Goal: Task Accomplishment & Management: Manage account settings

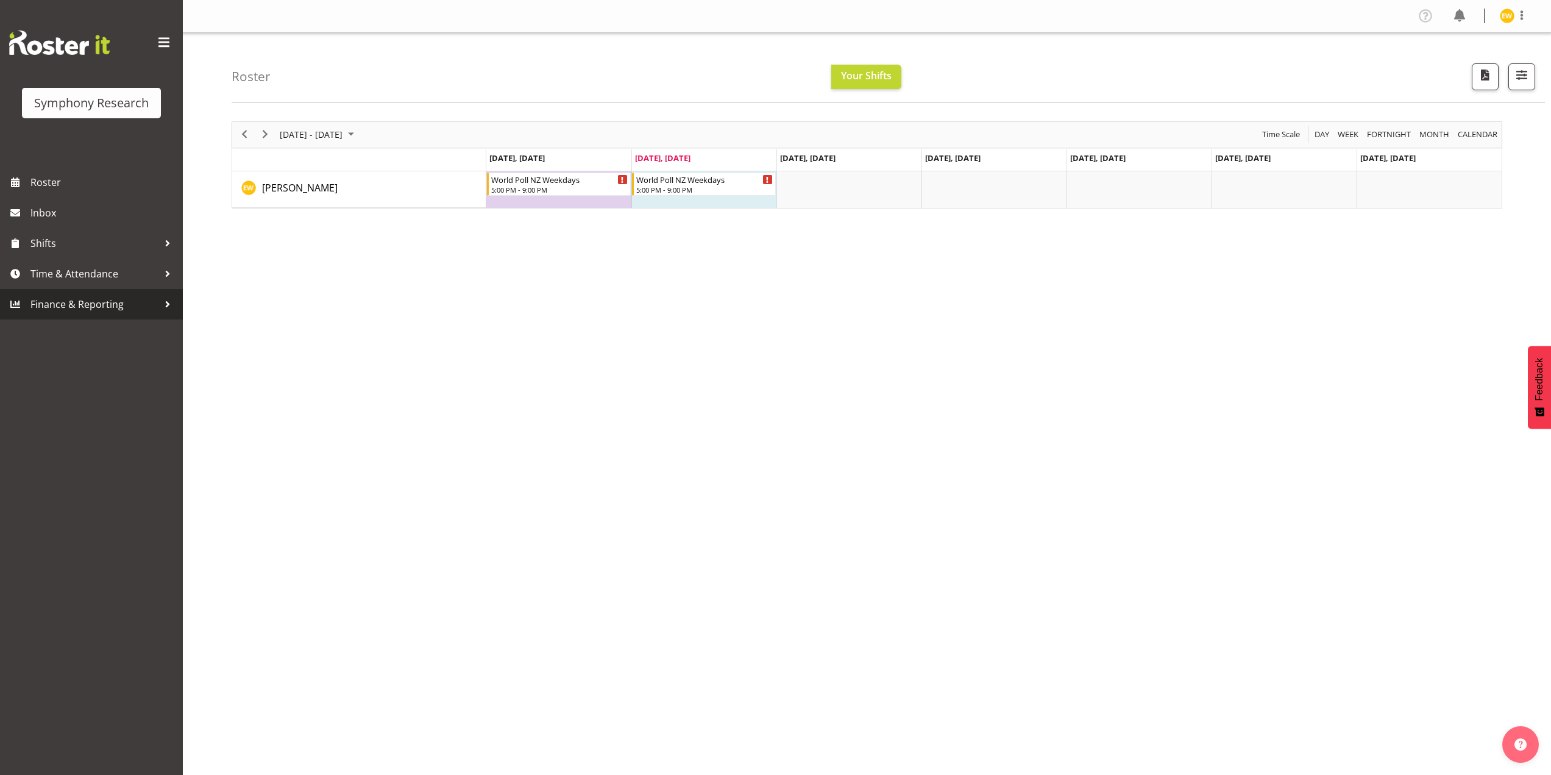
click at [89, 311] on span "Finance & Reporting" at bounding box center [94, 304] width 128 height 18
click at [90, 277] on span "Time & Attendance" at bounding box center [94, 273] width 128 height 18
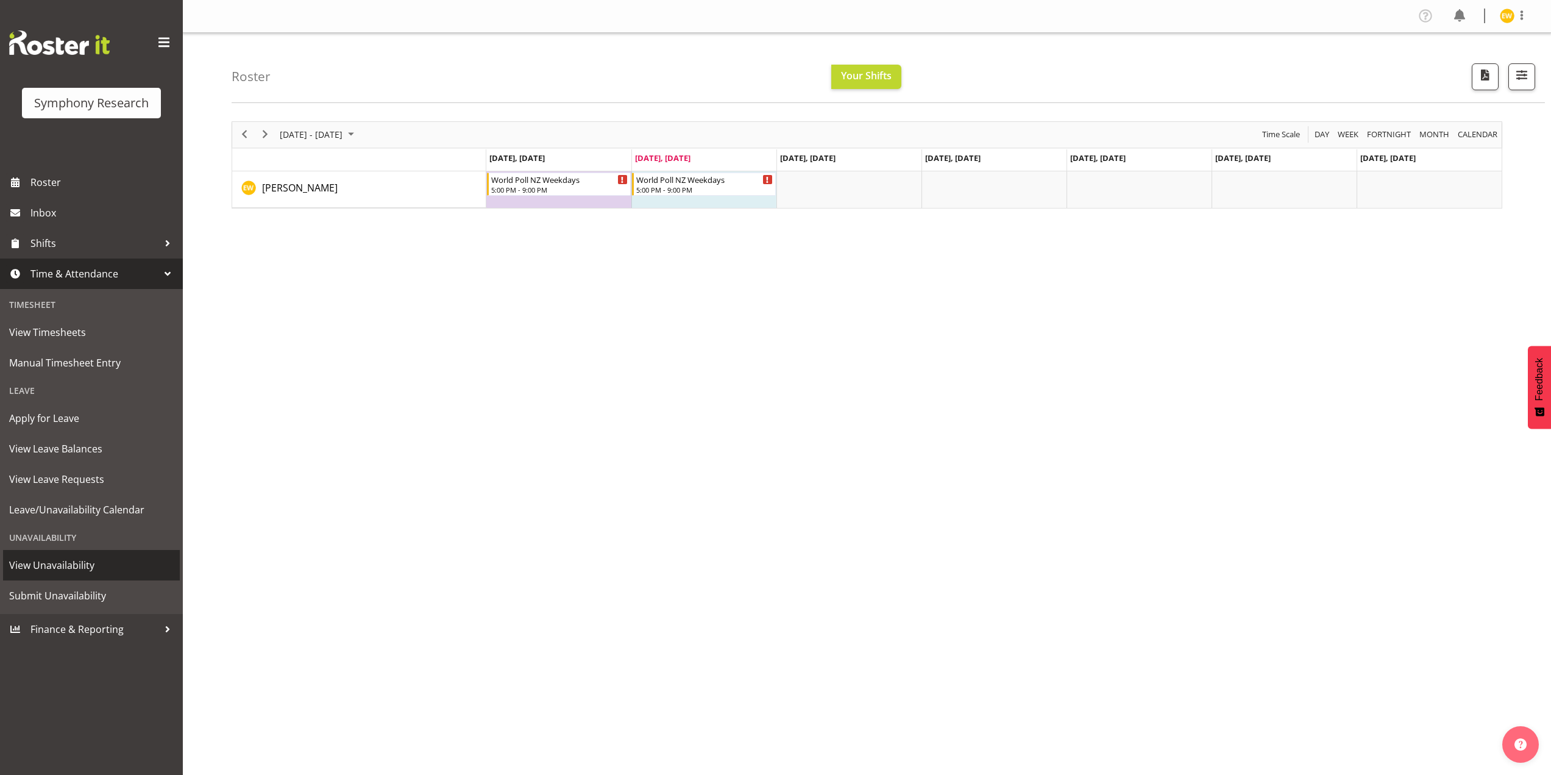
click at [49, 572] on span "View Unavailability" at bounding box center [91, 565] width 165 height 18
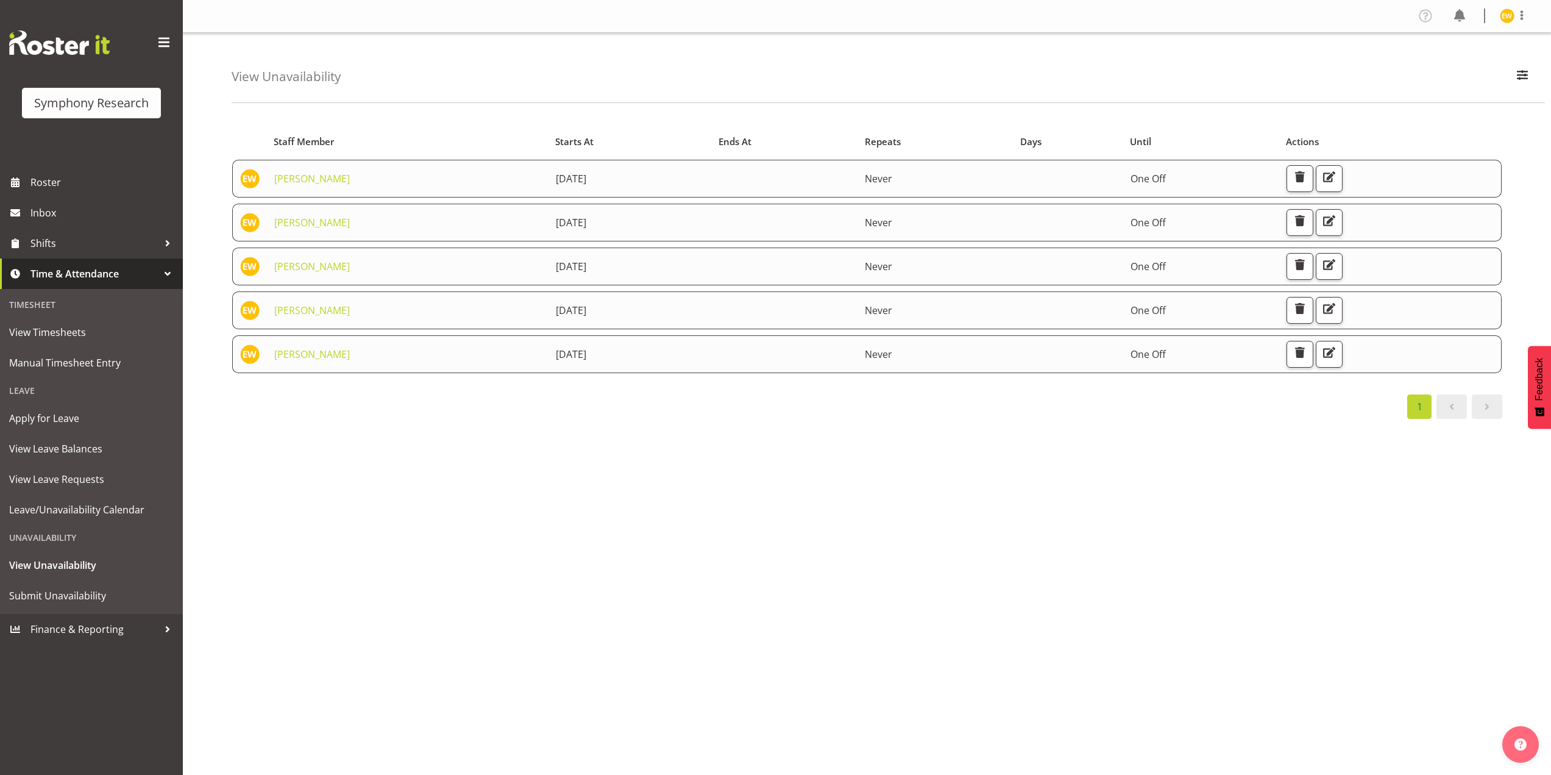
click at [528, 527] on div "Starts At Staff Member Starts At Ends At Repeats Days Until Actions Enrica Wals…" at bounding box center [891, 356] width 1319 height 488
click at [42, 594] on span "Submit Unavailability" at bounding box center [91, 595] width 165 height 18
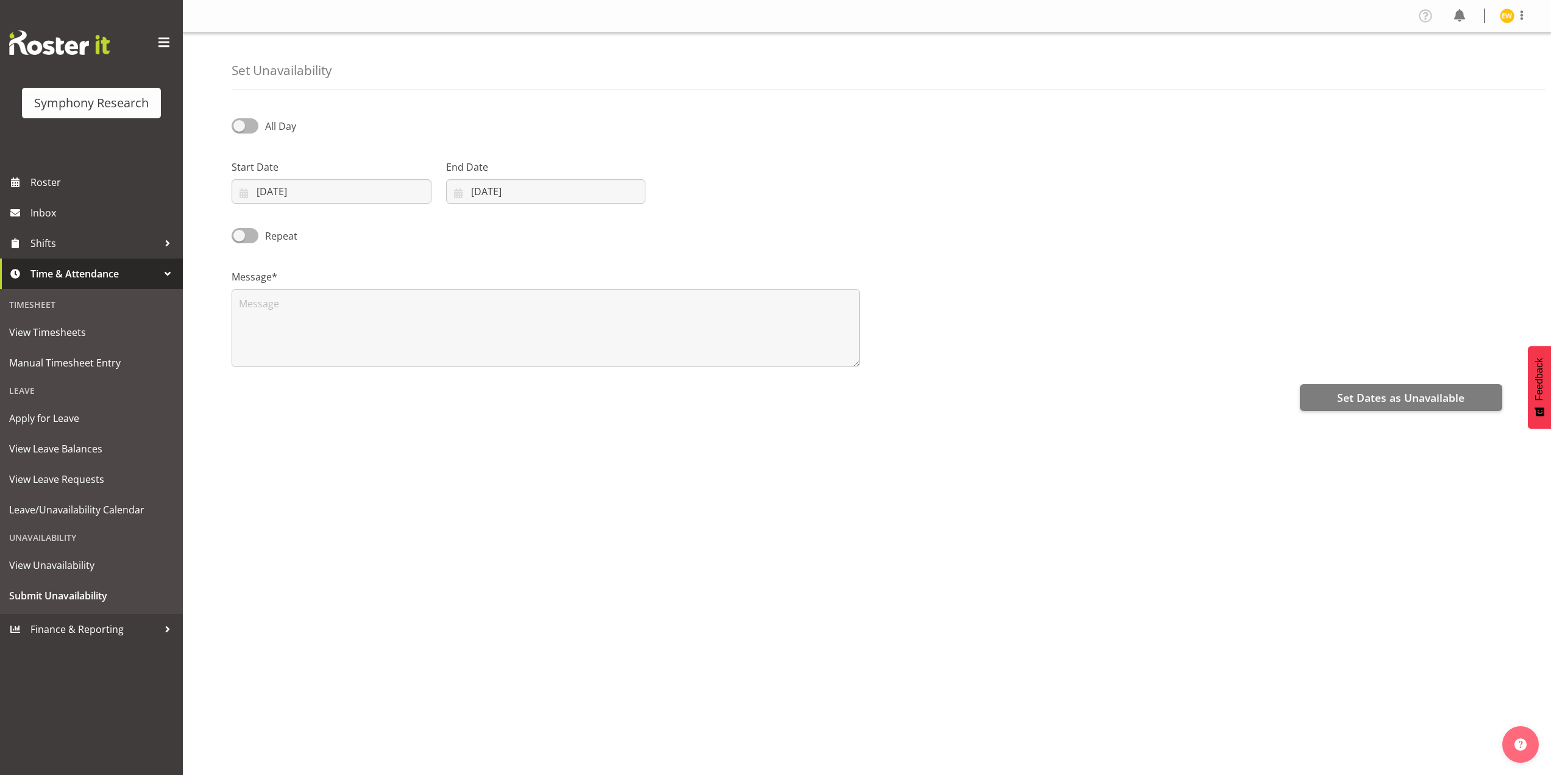
select select "8"
select select "2025"
click at [257, 186] on input "23/09/2025" at bounding box center [332, 191] width 200 height 24
click at [281, 386] on span "29" at bounding box center [282, 382] width 10 height 12
type input "29/09/2025"
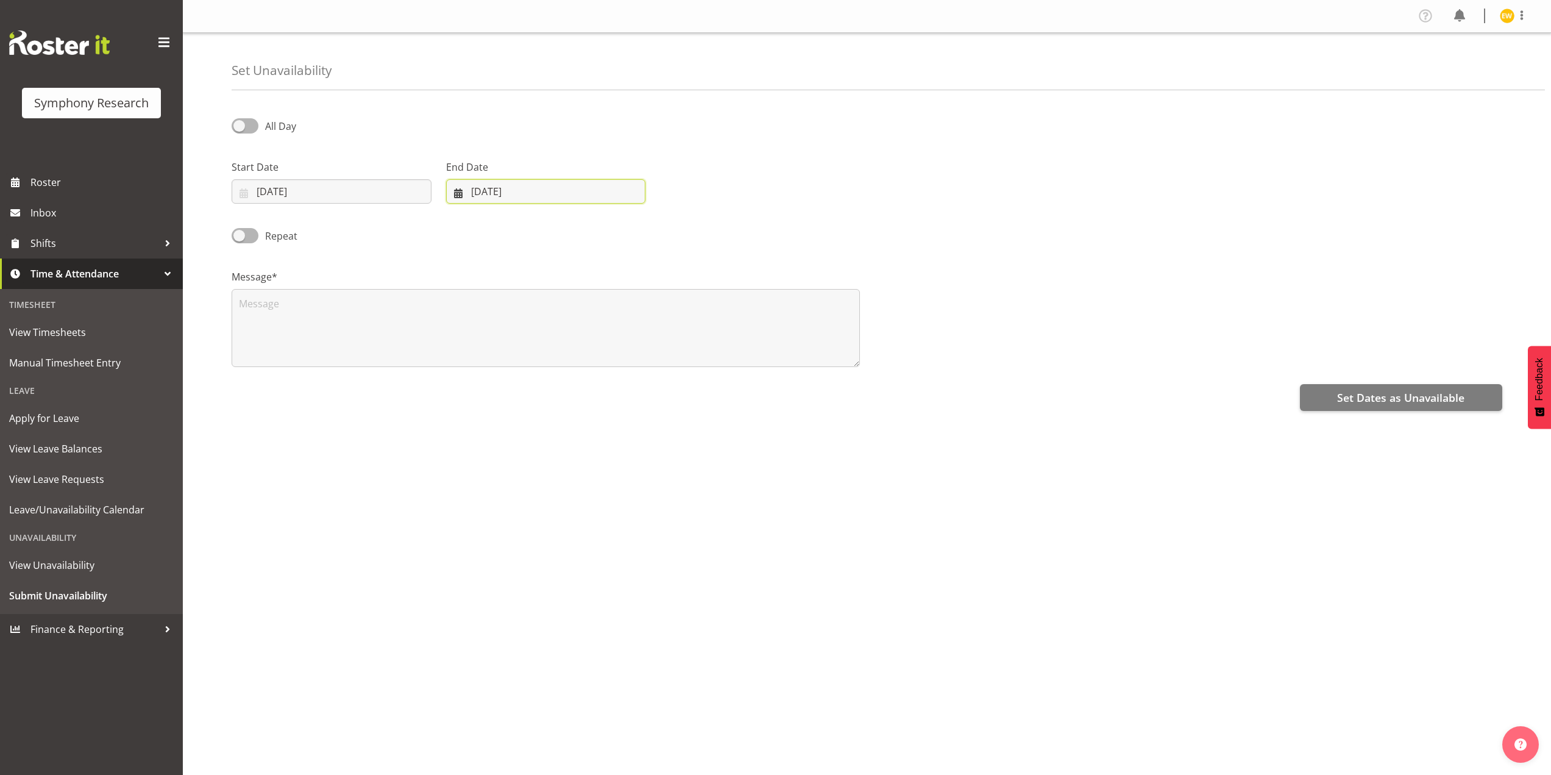
click at [486, 197] on input "23/09/2025" at bounding box center [546, 191] width 200 height 24
click at [490, 383] on span "29" at bounding box center [494, 382] width 10 height 12
type input "29/09/2025"
click at [239, 129] on span at bounding box center [245, 125] width 27 height 15
click at [239, 129] on input "All Day" at bounding box center [236, 126] width 8 height 8
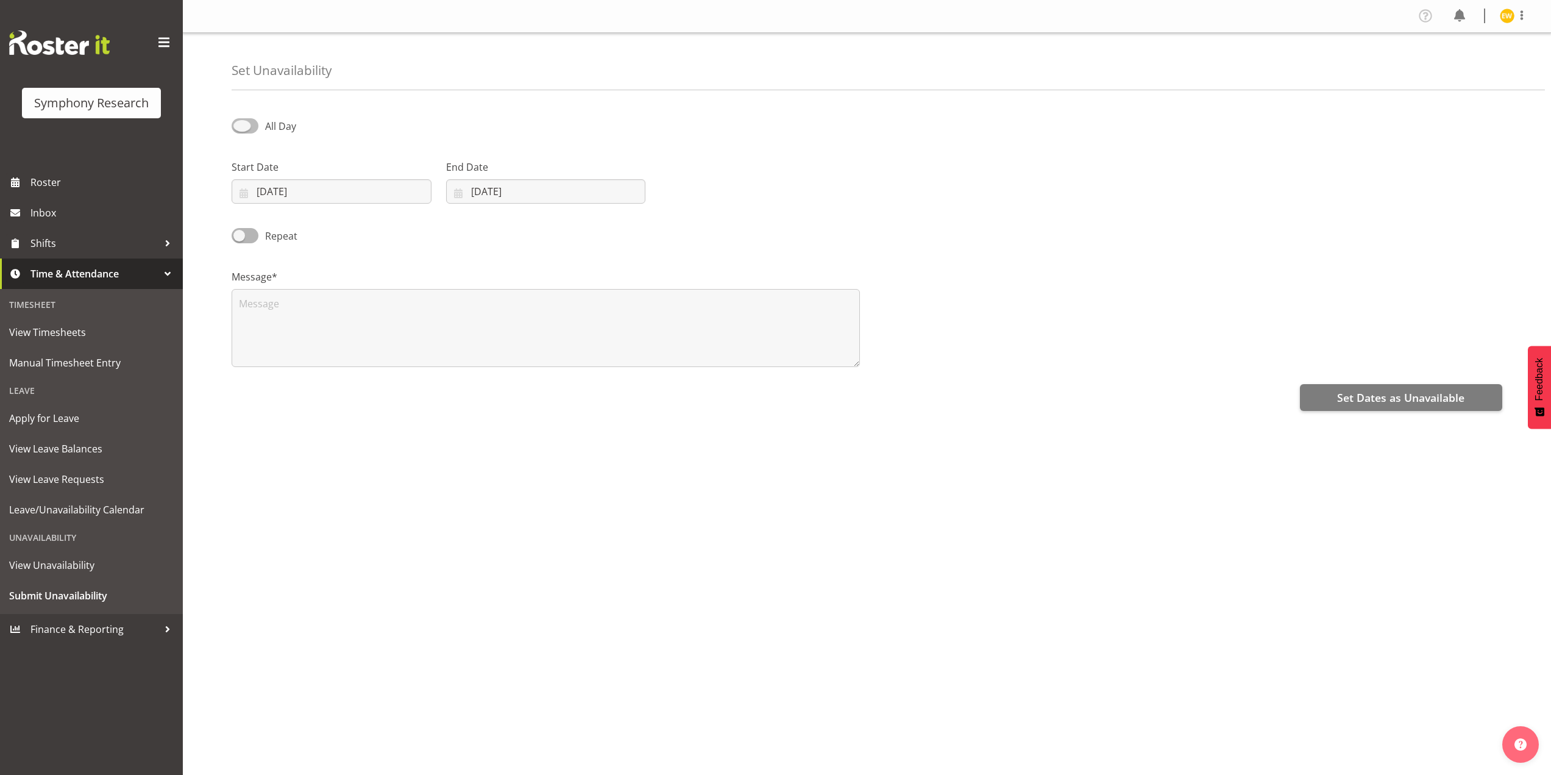
checkbox input "true"
select select "17"
select select "6"
click at [708, 191] on input "17:06" at bounding box center [760, 191] width 200 height 24
click at [742, 224] on select "00 01 02 03 04 05 06 07 08 09 10 11 12 13 14 15 16 17 18 19 20 21 22 23" at bounding box center [742, 223] width 27 height 24
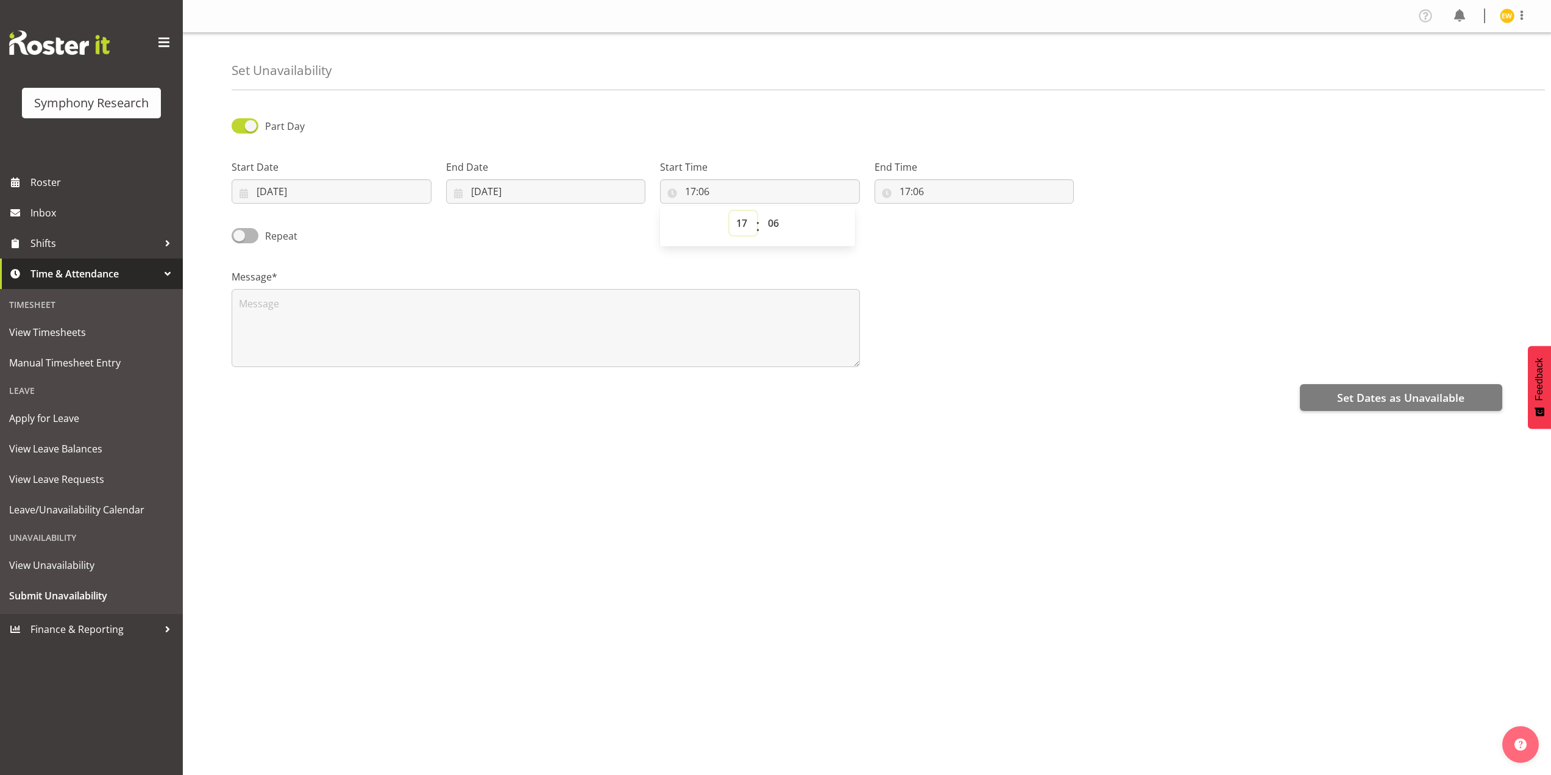
select select "9"
type input "09:06"
click at [781, 224] on select "00 01 02 03 04 05 06 07 08 09 10 11 12 13 14 15 16 17 18 19 20 21 22 23 24 25 2…" at bounding box center [774, 223] width 27 height 24
select select "0"
type input "09:00"
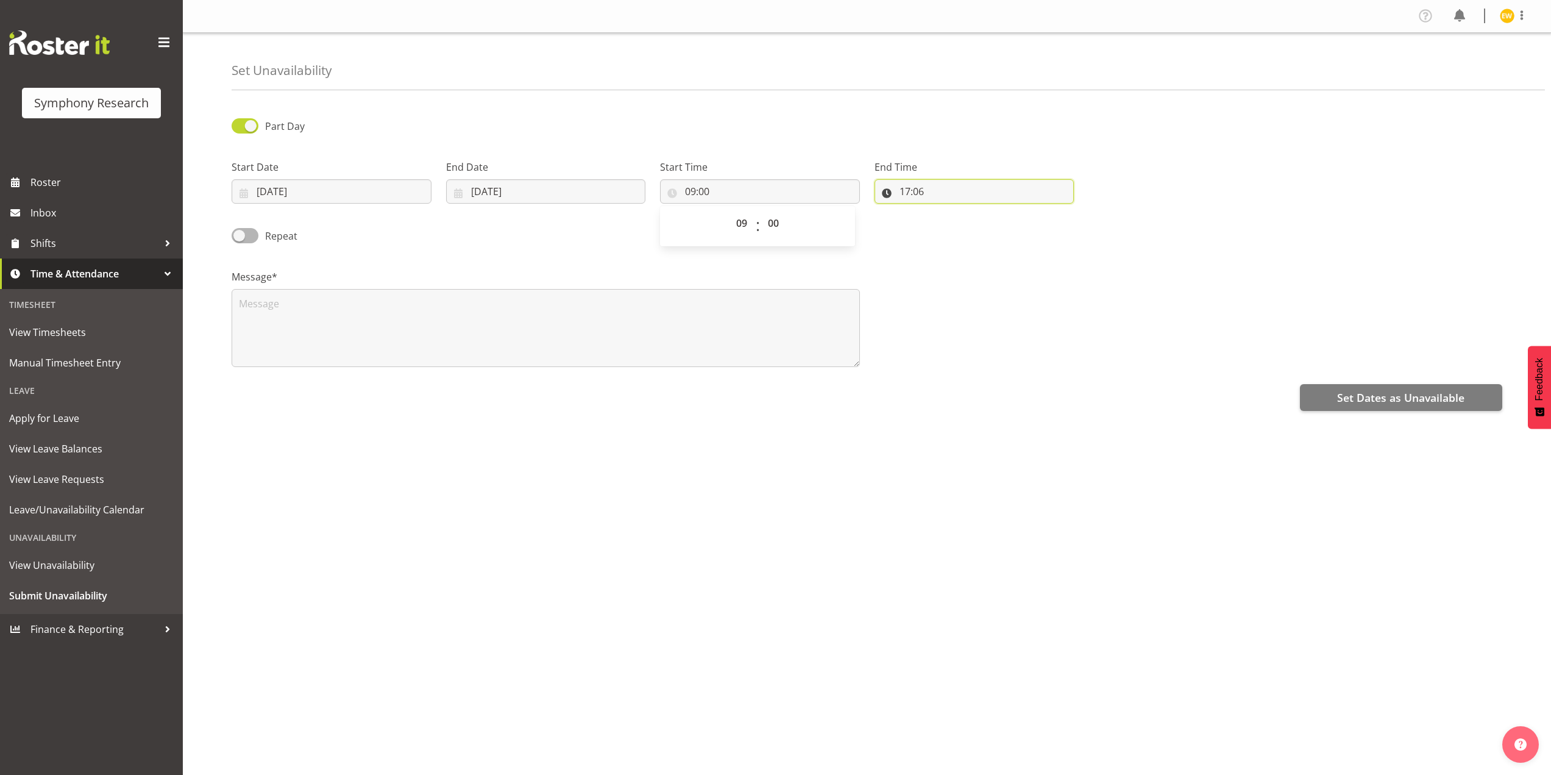
click at [909, 190] on input "17:06" at bounding box center [975, 191] width 200 height 24
click at [953, 220] on select "00 01 02 03 04 05 06 07 08 09 10 11 12 13 14 15 16 17 18 19 20 21 22 23" at bounding box center [957, 223] width 27 height 24
click at [983, 223] on select "00 01 02 03 04 05 06 07 08 09 10 11 12 13 14 15 16 17 18 19 20 21 22 23 24 25 2…" at bounding box center [989, 223] width 27 height 24
select select "59"
type input "17:59"
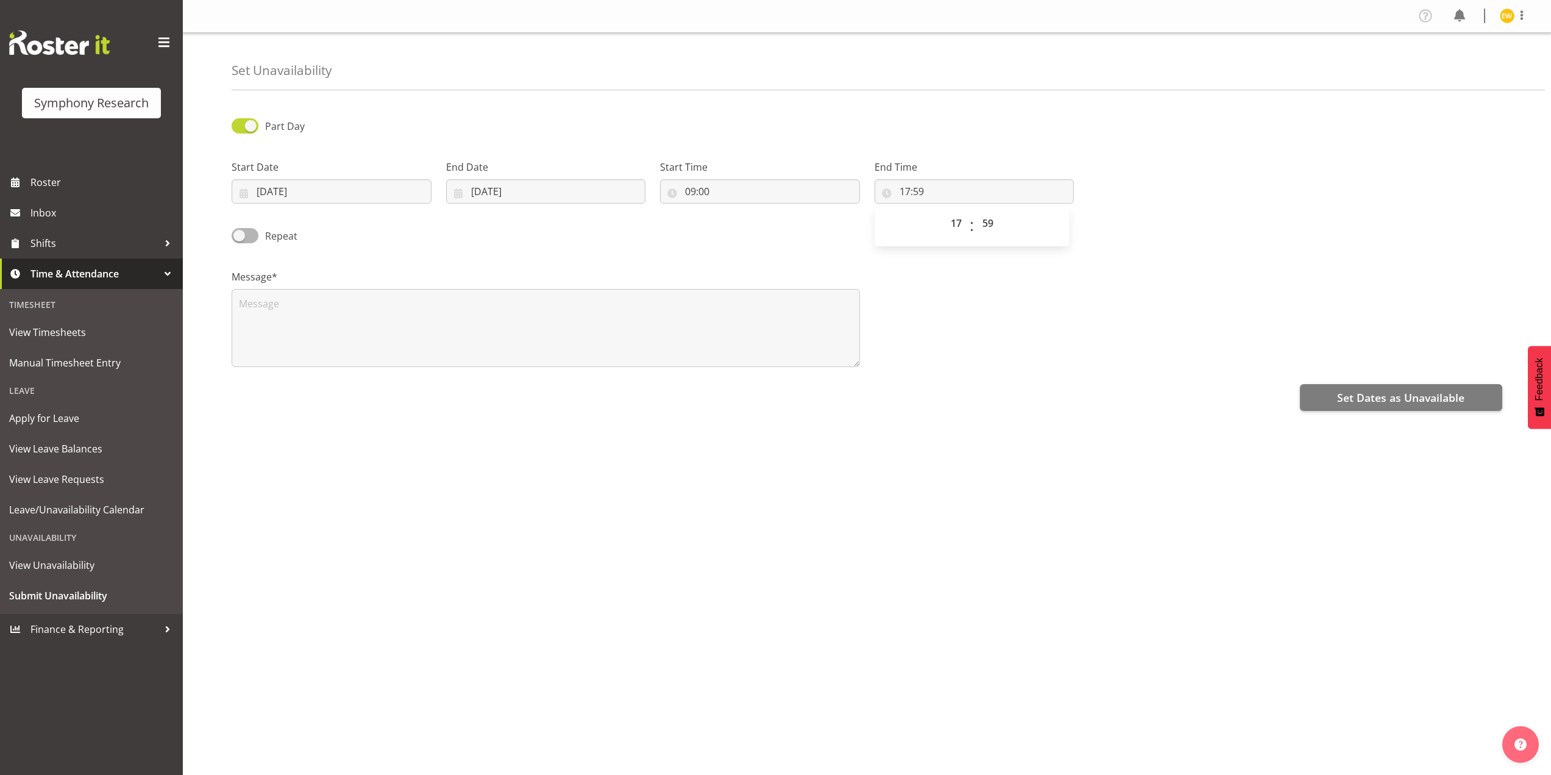
drag, startPoint x: 1209, startPoint y: 296, endPoint x: 1200, endPoint y: 298, distance: 9.3
click at [1209, 296] on div "Message*" at bounding box center [866, 313] width 1285 height 122
click at [281, 318] on textarea at bounding box center [546, 328] width 628 height 78
type textarea "a"
click at [904, 193] on input "17:59" at bounding box center [975, 191] width 200 height 24
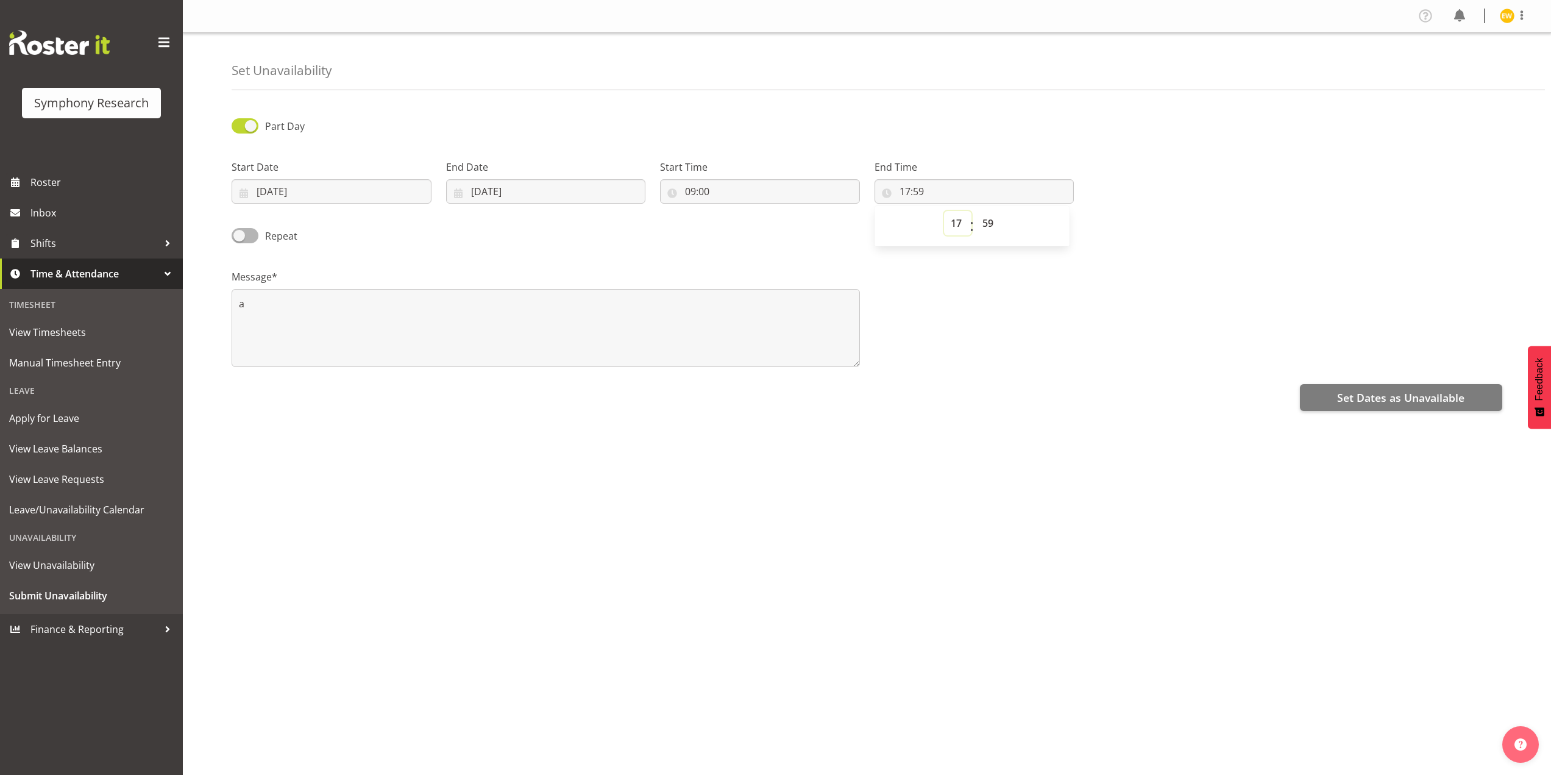
click at [959, 222] on select "00 01 02 03 04 05 06 07 08 09 10 11 12 13 14 15 16 17 18 19 20 21 22 23" at bounding box center [957, 223] width 27 height 24
select select "16"
type input "16:59"
drag, startPoint x: 1162, startPoint y: 274, endPoint x: 1124, endPoint y: 269, distance: 38.0
click at [1162, 274] on div "Message* a" at bounding box center [866, 313] width 1285 height 122
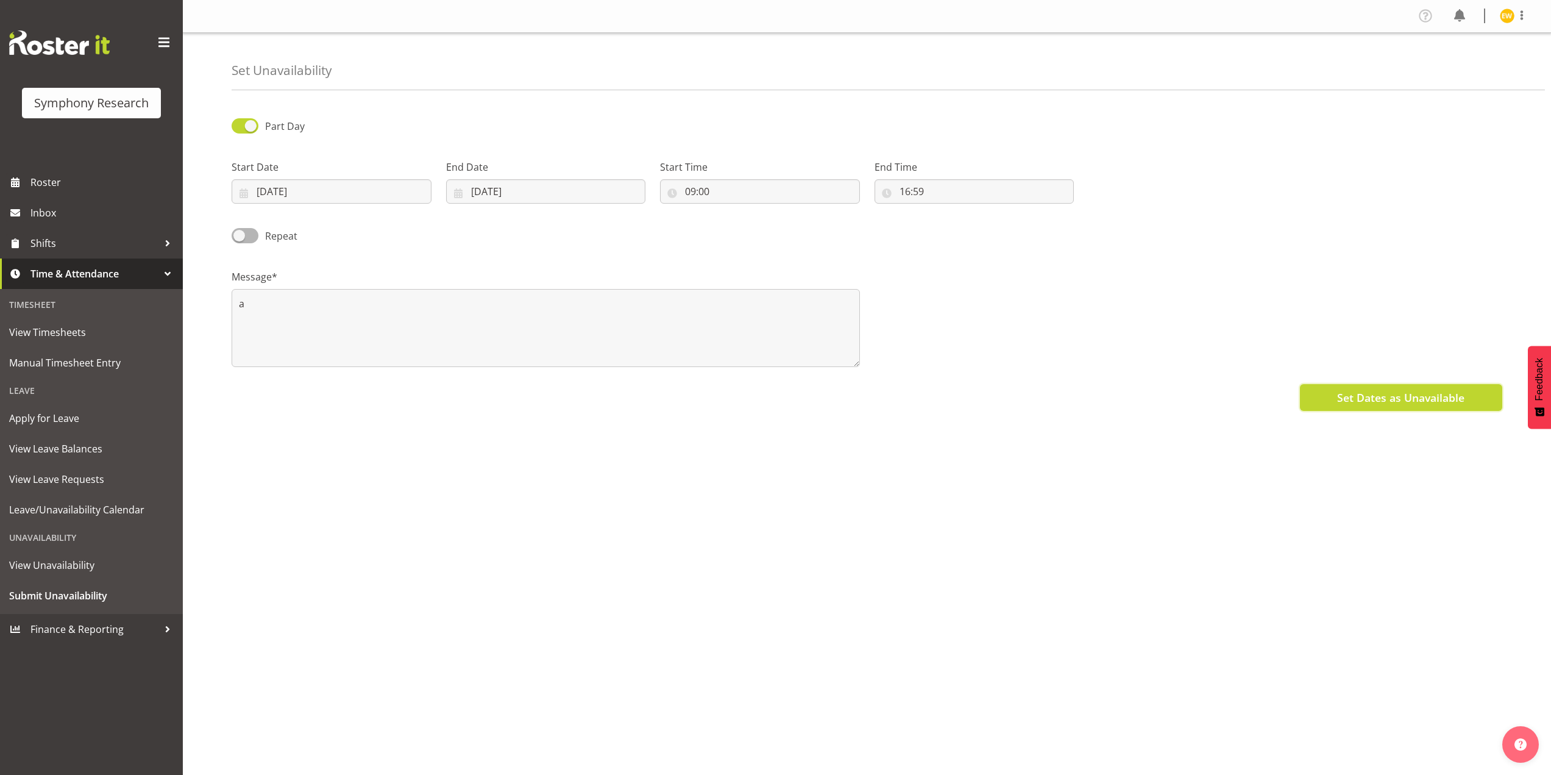
click at [1394, 396] on span "Set Dates as Unavailable" at bounding box center [1400, 397] width 127 height 16
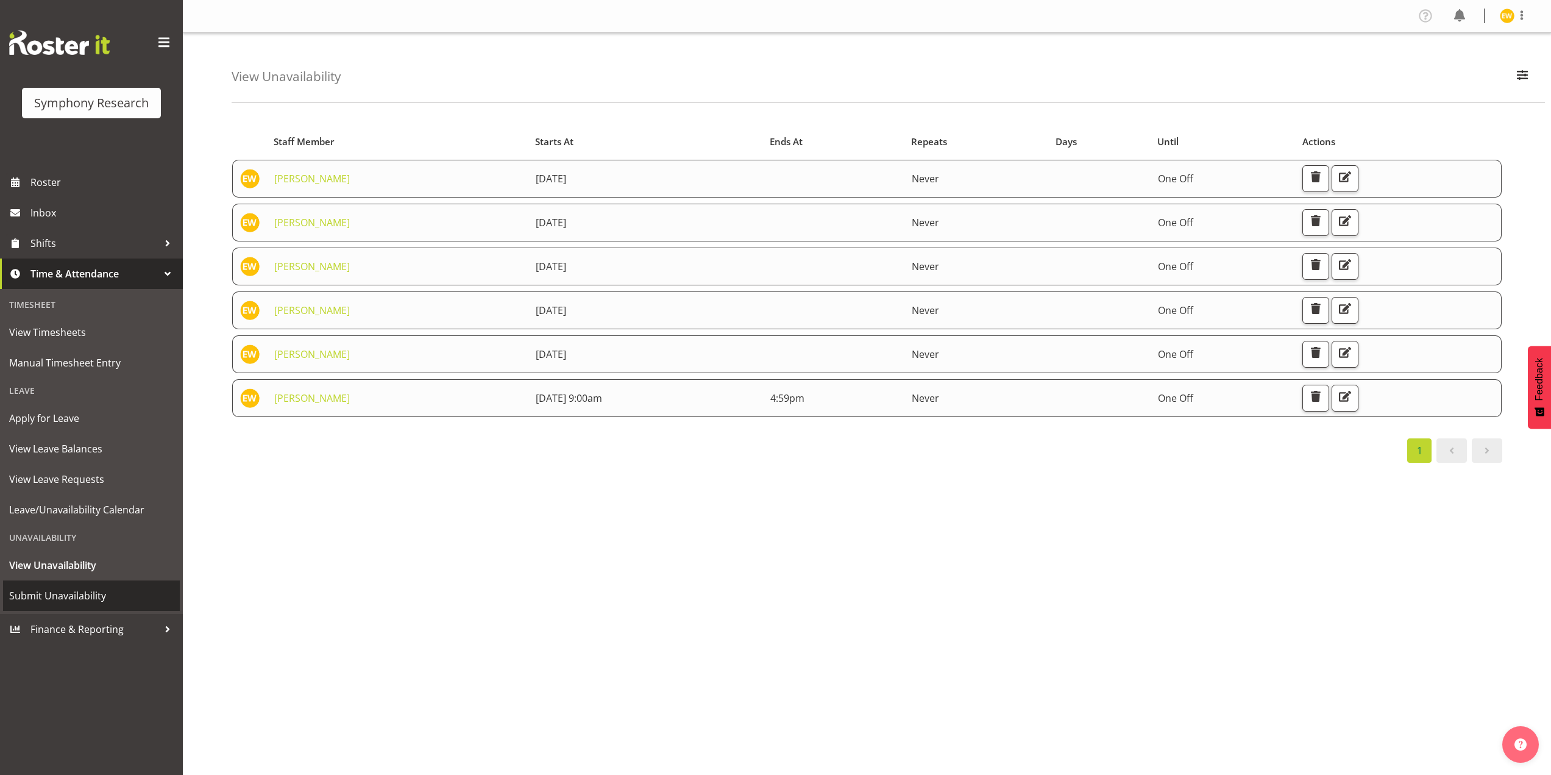
click at [43, 597] on span "Submit Unavailability" at bounding box center [91, 595] width 165 height 18
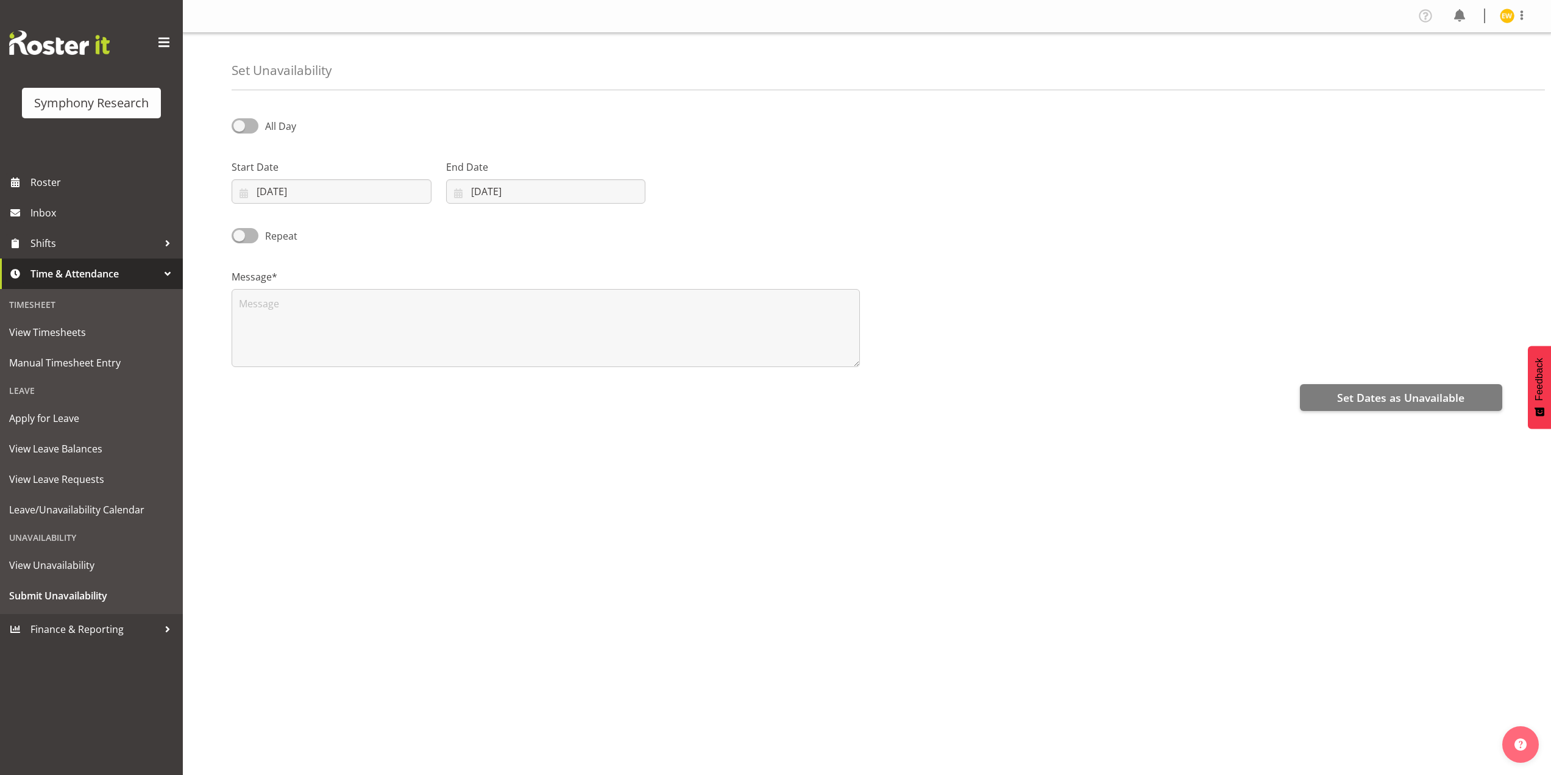
select select "8"
select select "2025"
click at [243, 126] on span at bounding box center [245, 125] width 27 height 15
click at [239, 126] on input "All Day" at bounding box center [236, 126] width 8 height 8
checkbox input "true"
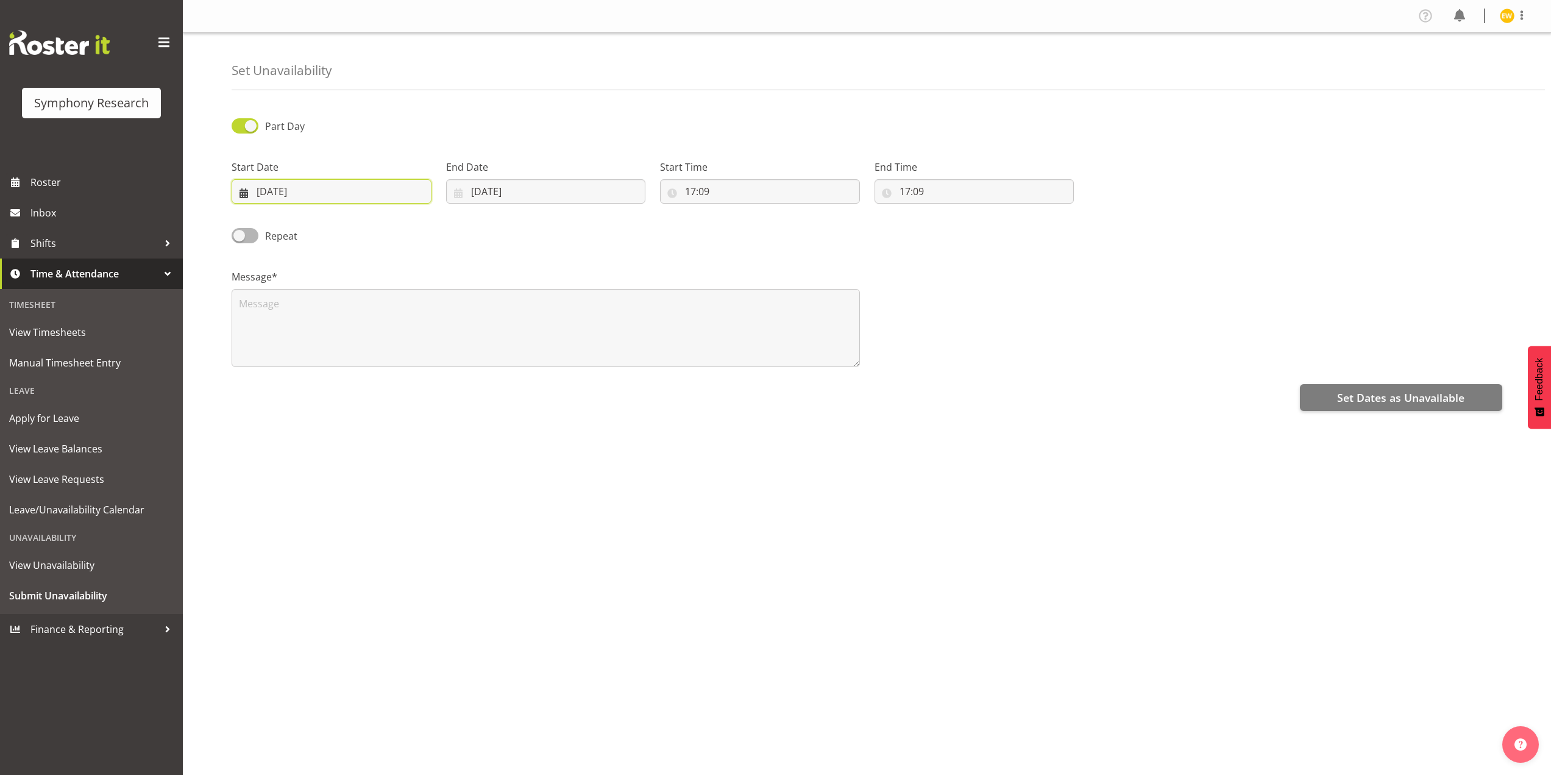
click at [268, 193] on input "[DATE]" at bounding box center [332, 191] width 200 height 24
click at [305, 377] on span "30" at bounding box center [307, 382] width 10 height 12
type input "[DATE]"
click at [481, 192] on input "[DATE]" at bounding box center [546, 191] width 200 height 24
drag, startPoint x: 514, startPoint y: 379, endPoint x: 569, endPoint y: 327, distance: 75.4
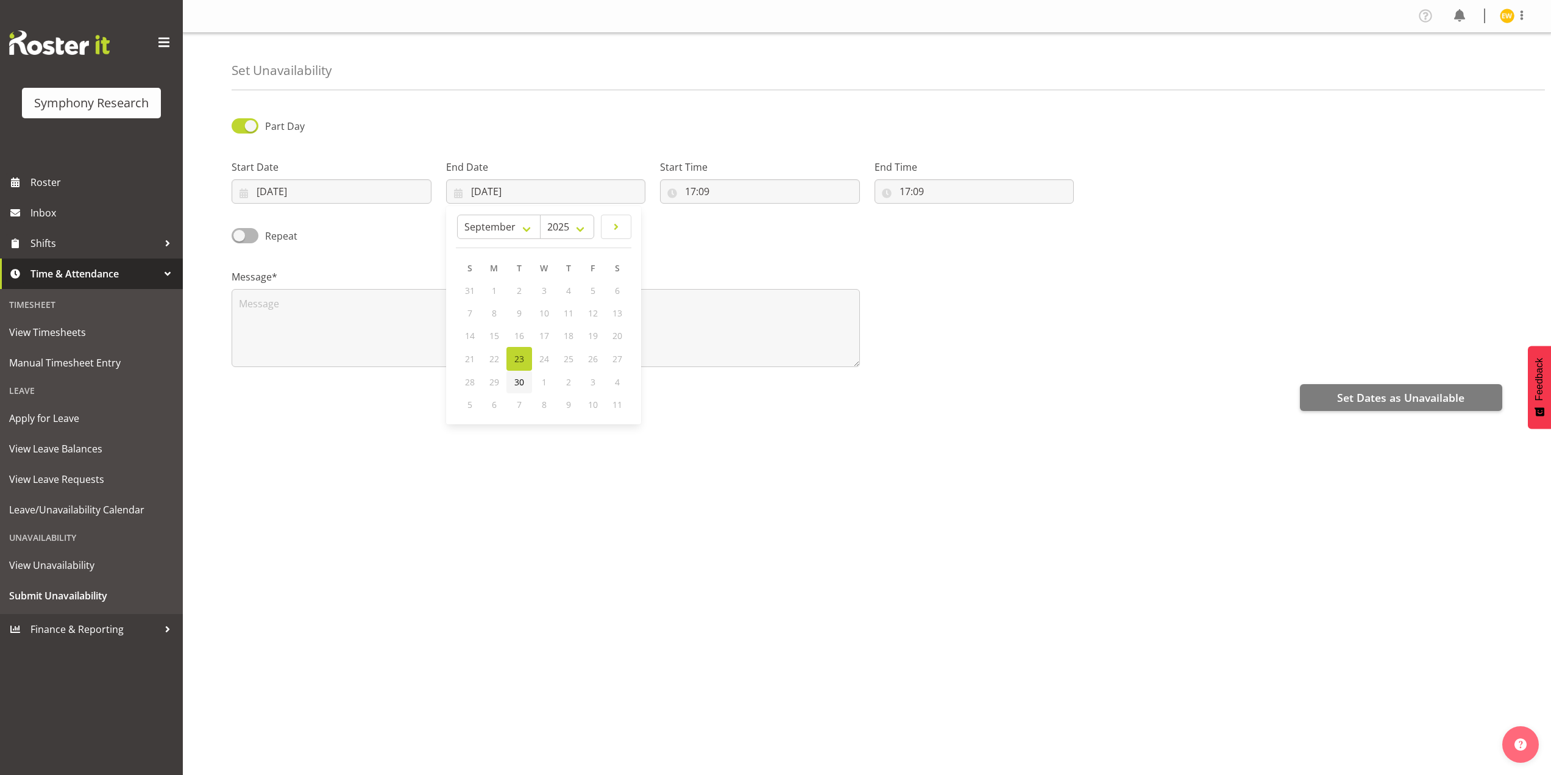
click at [514, 379] on span "30" at bounding box center [519, 382] width 10 height 12
type input "[DATE]"
click at [703, 190] on input "17:09" at bounding box center [760, 191] width 200 height 24
click at [740, 224] on select "00 01 02 03 04 05 06 07 08 09 10 11 12 13 14 15 16 17 18 19 20 21 22 23" at bounding box center [742, 223] width 27 height 24
select select "9"
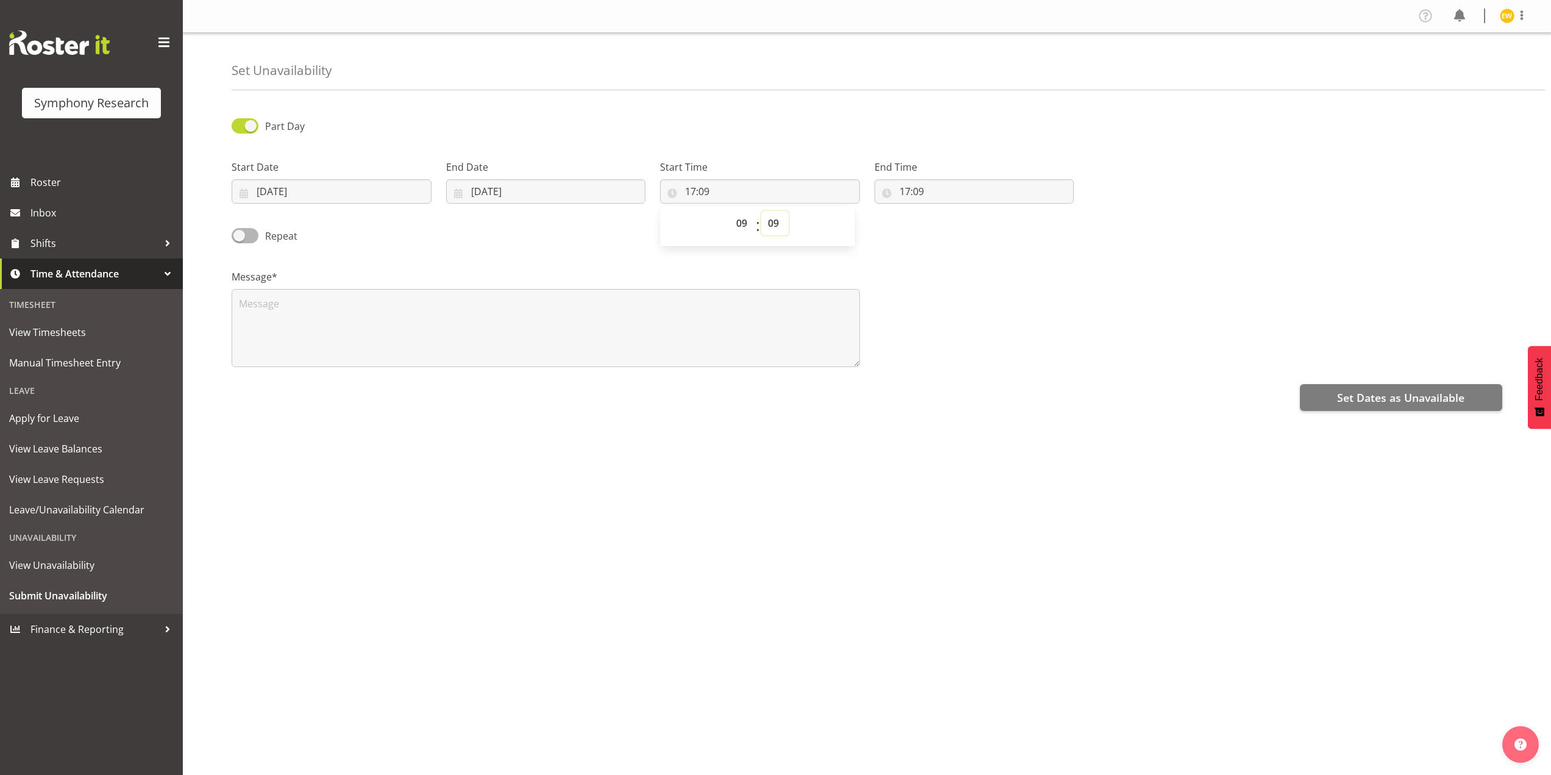
type input "09:09"
click at [772, 225] on select "00 01 02 03 04 05 06 07 08 09 10 11 12 13 14 15 16 17 18 19 20 21 22 23 24 25 2…" at bounding box center [774, 223] width 27 height 24
select select "0"
type input "09:00"
